Goal: Transaction & Acquisition: Purchase product/service

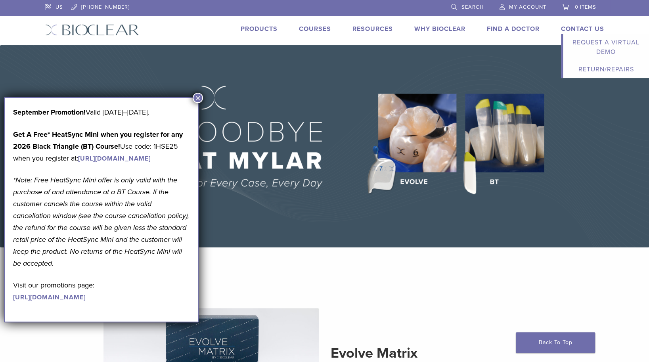
click at [592, 28] on link "Contact Us" at bounding box center [582, 29] width 43 height 8
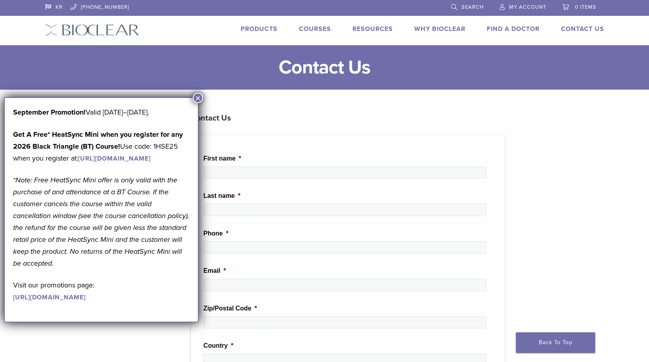
click at [203, 95] on main "**********" at bounding box center [324, 326] width 649 height 563
click at [200, 97] on button "×" at bounding box center [198, 98] width 10 height 10
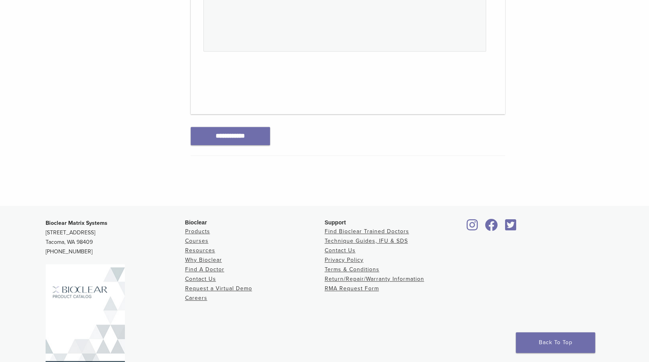
scroll to position [433, 0]
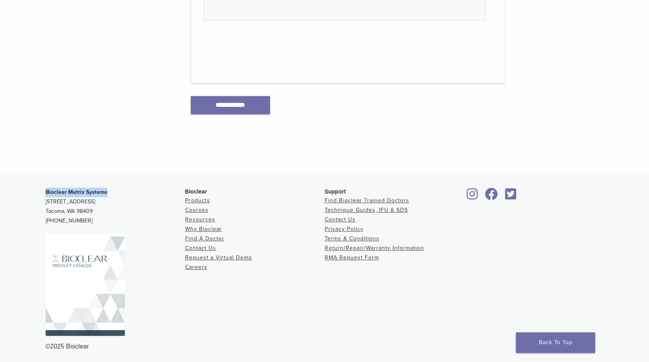
drag, startPoint x: 46, startPoint y: 189, endPoint x: 109, endPoint y: 185, distance: 62.3
click at [109, 185] on div "Bioclear Matrix Systems [STREET_ADDRESS] [PHONE_NUMBER] Bioclear Products Cours…" at bounding box center [324, 269] width 571 height 177
copy strong "Bioclear Matrix Systems"
drag, startPoint x: 46, startPoint y: 210, endPoint x: 60, endPoint y: 211, distance: 13.5
click at [60, 211] on p "Bioclear Matrix Systems [STREET_ADDRESS] [PHONE_NUMBER]" at bounding box center [115, 206] width 139 height 38
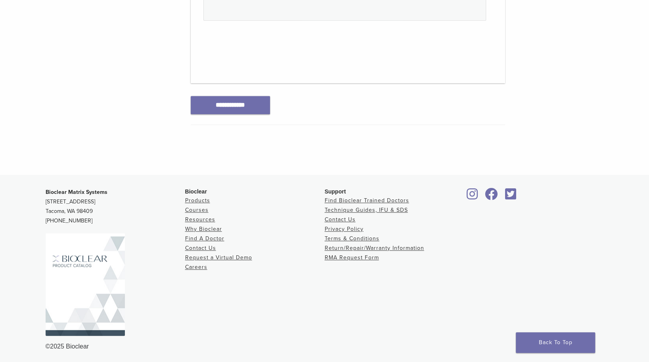
click at [60, 211] on p "Bioclear Matrix Systems [STREET_ADDRESS] [PHONE_NUMBER]" at bounding box center [115, 206] width 139 height 38
drag, startPoint x: 44, startPoint y: 209, endPoint x: 65, endPoint y: 211, distance: 20.7
click at [65, 211] on div "Bioclear Matrix Systems [STREET_ADDRESS] [PHONE_NUMBER] Bioclear Products Cours…" at bounding box center [324, 269] width 571 height 177
click at [127, 210] on p "Bioclear Matrix Systems [STREET_ADDRESS] [PHONE_NUMBER]" at bounding box center [115, 206] width 139 height 38
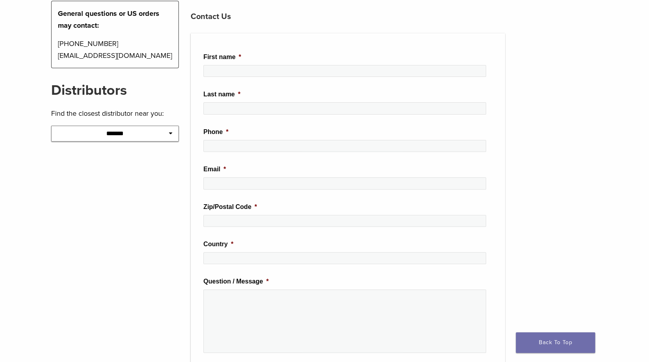
scroll to position [0, 0]
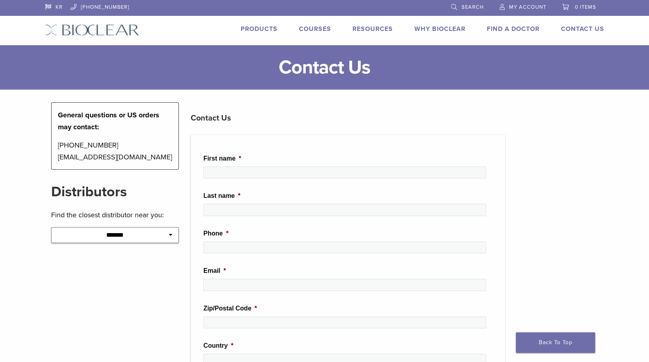
click at [260, 31] on link "Products" at bounding box center [258, 29] width 37 height 8
click at [244, 25] on link "Products" at bounding box center [258, 29] width 37 height 8
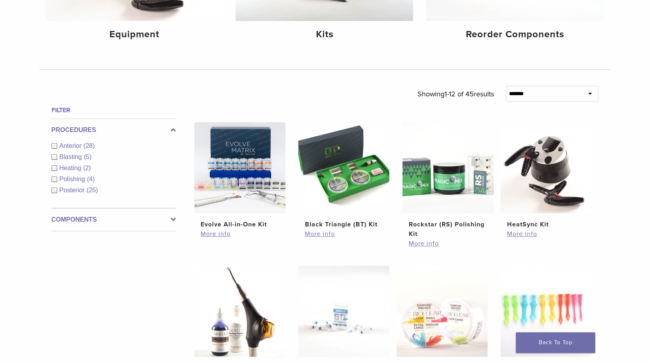
scroll to position [198, 0]
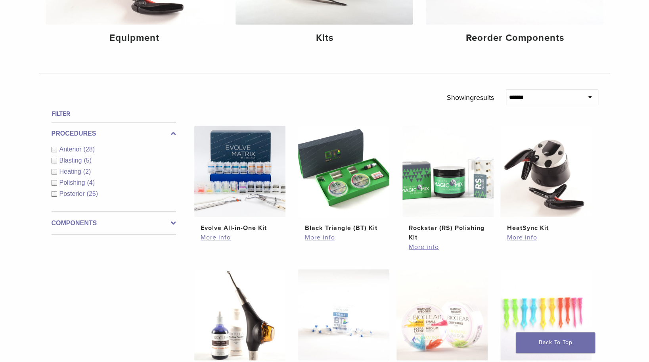
click at [82, 151] on span "Anterior" at bounding box center [71, 149] width 24 height 7
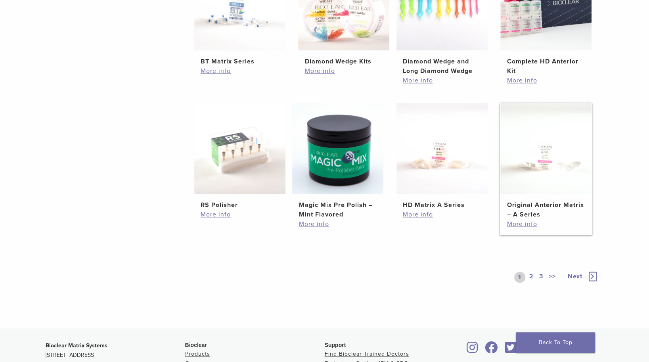
scroll to position [515, 0]
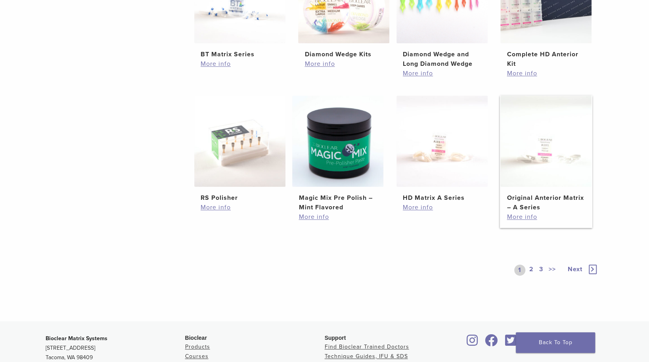
click at [563, 196] on h2 "Original Anterior Matrix – A Series" at bounding box center [545, 202] width 78 height 19
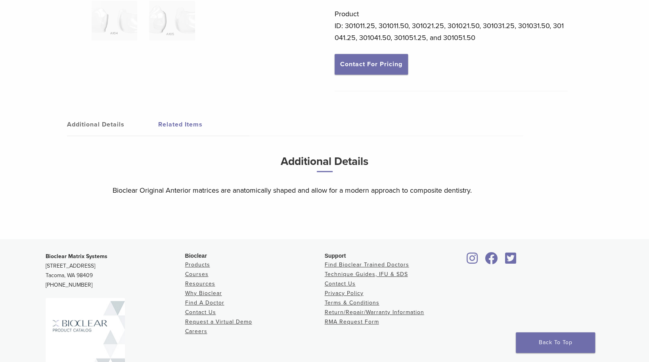
scroll to position [198, 0]
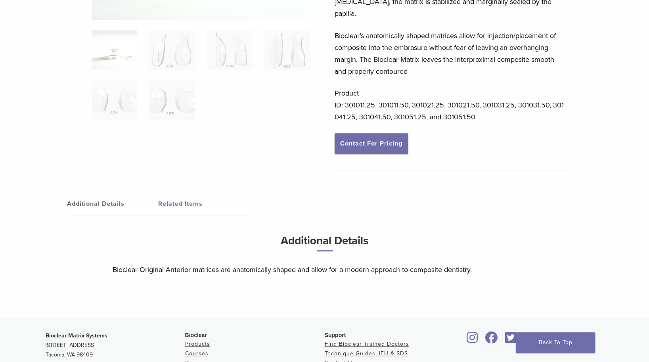
click at [82, 193] on link "Additional Details" at bounding box center [112, 204] width 91 height 22
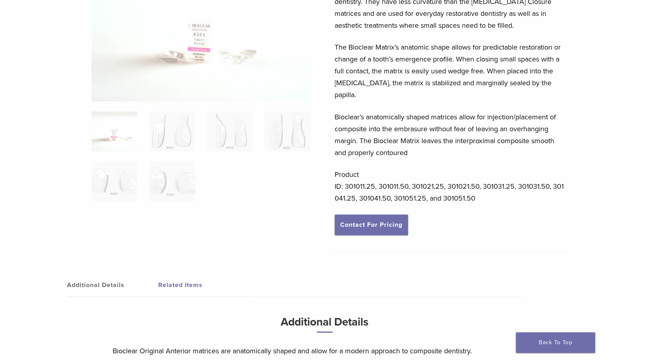
scroll to position [158, 0]
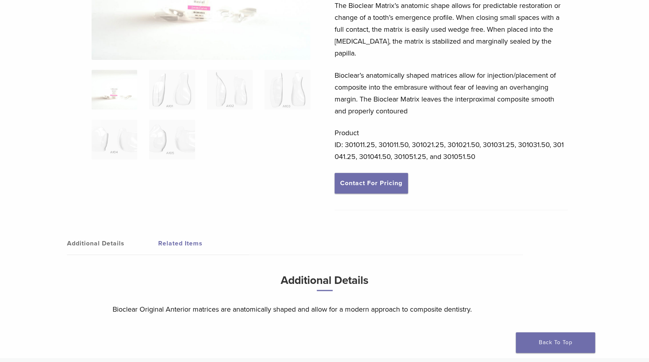
click at [113, 233] on link "Additional Details" at bounding box center [112, 243] width 91 height 22
click at [115, 232] on link "Additional Details" at bounding box center [112, 243] width 91 height 22
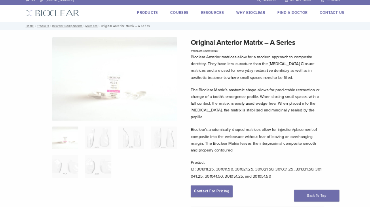
scroll to position [0, 0]
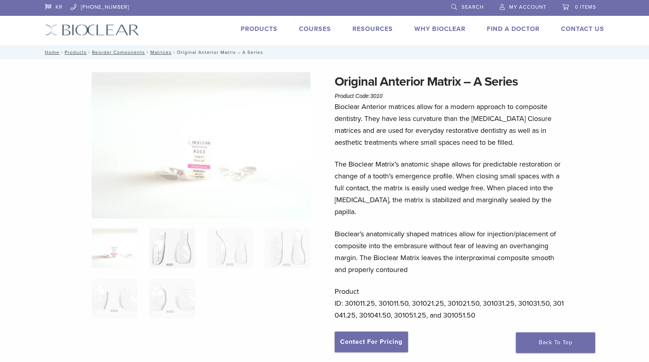
click at [167, 238] on img at bounding box center [172, 248] width 46 height 40
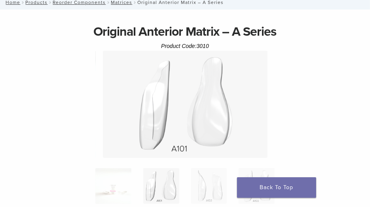
scroll to position [68, 0]
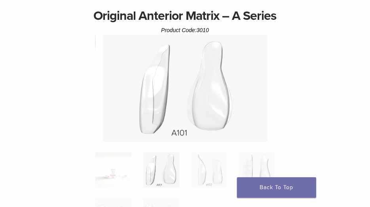
click at [223, 81] on img at bounding box center [185, 88] width 165 height 107
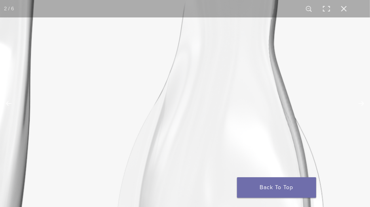
click at [227, 83] on img at bounding box center [107, 140] width 761 height 494
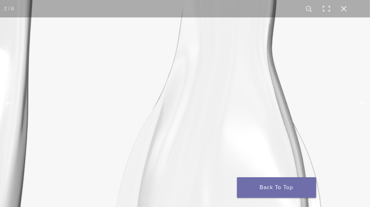
click at [228, 81] on img at bounding box center [105, 146] width 761 height 494
